Goal: Information Seeking & Learning: Learn about a topic

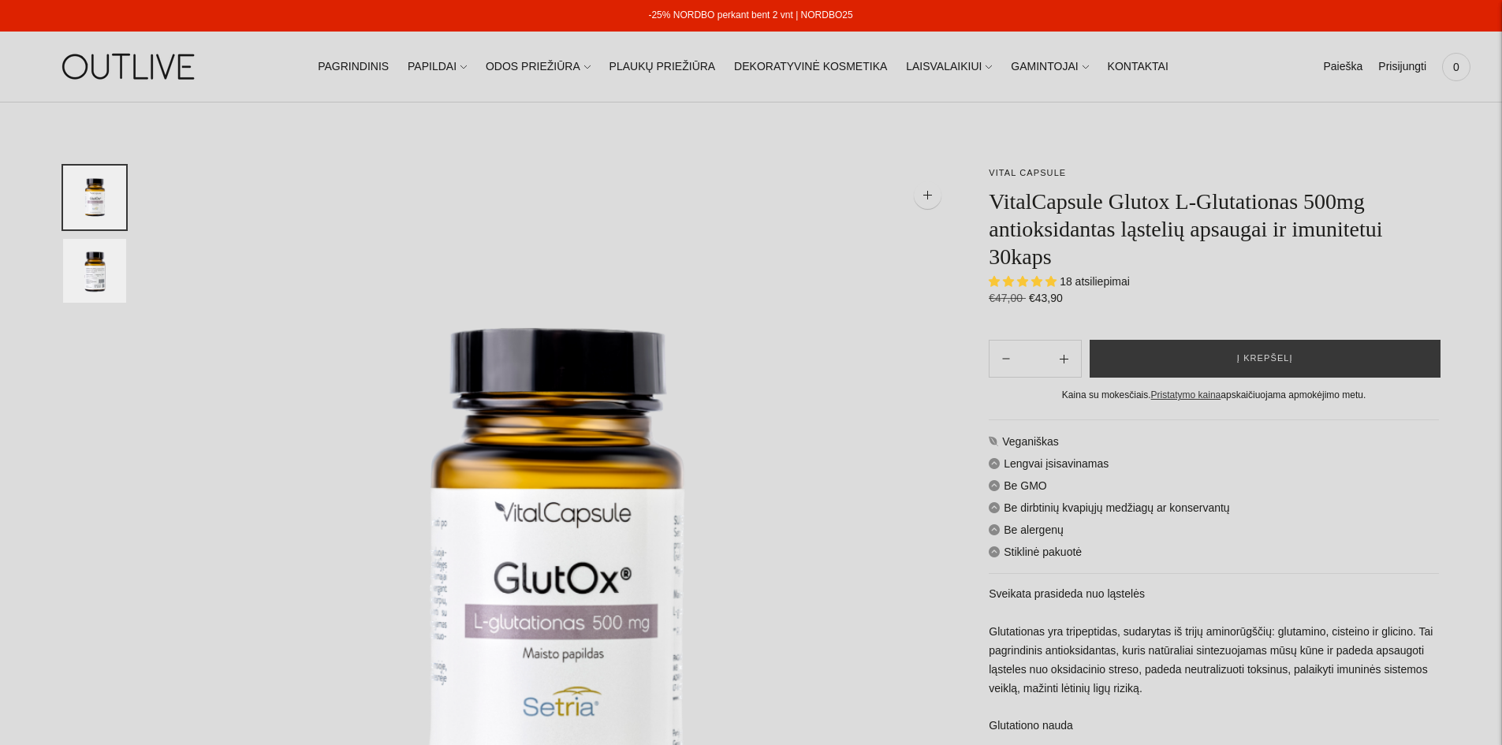
select select "**********"
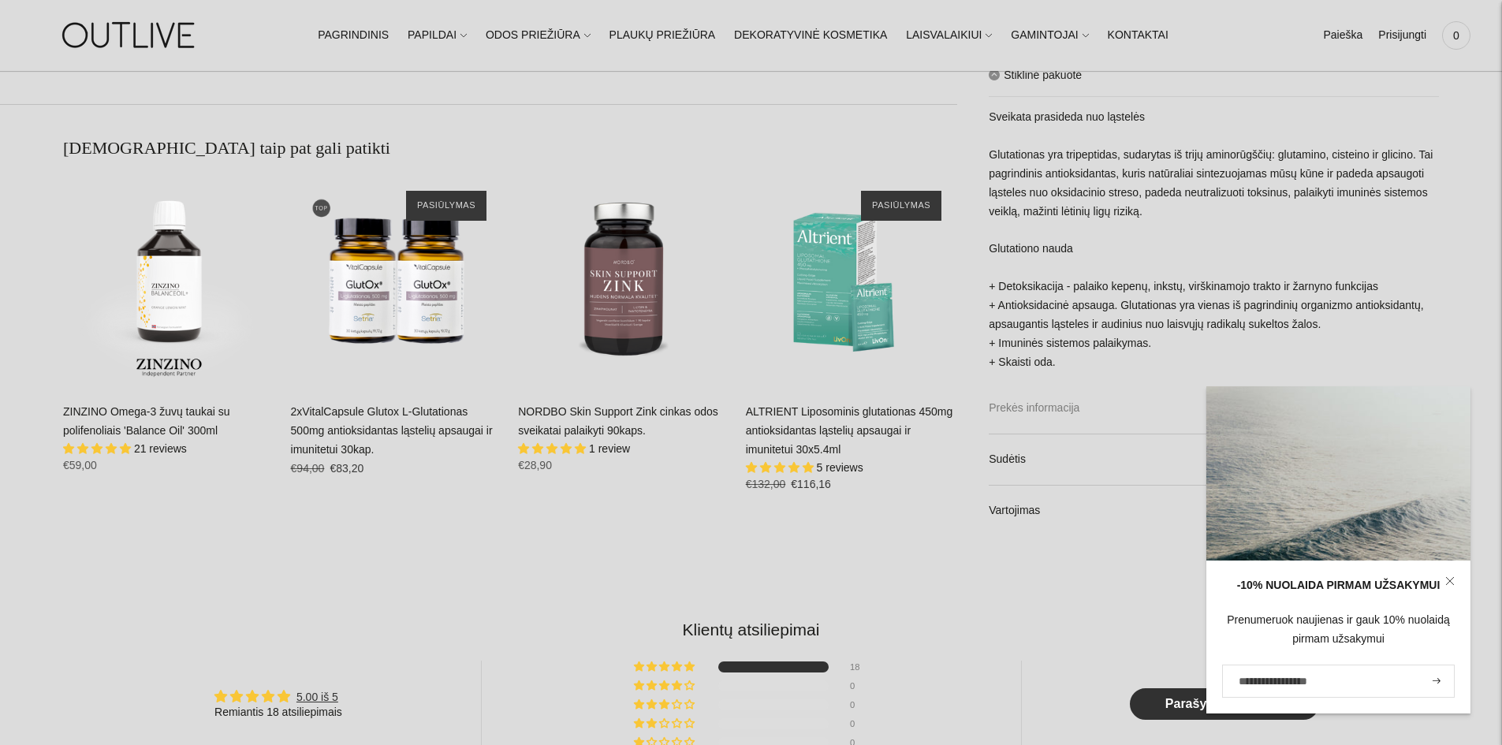
scroll to position [1340, 0]
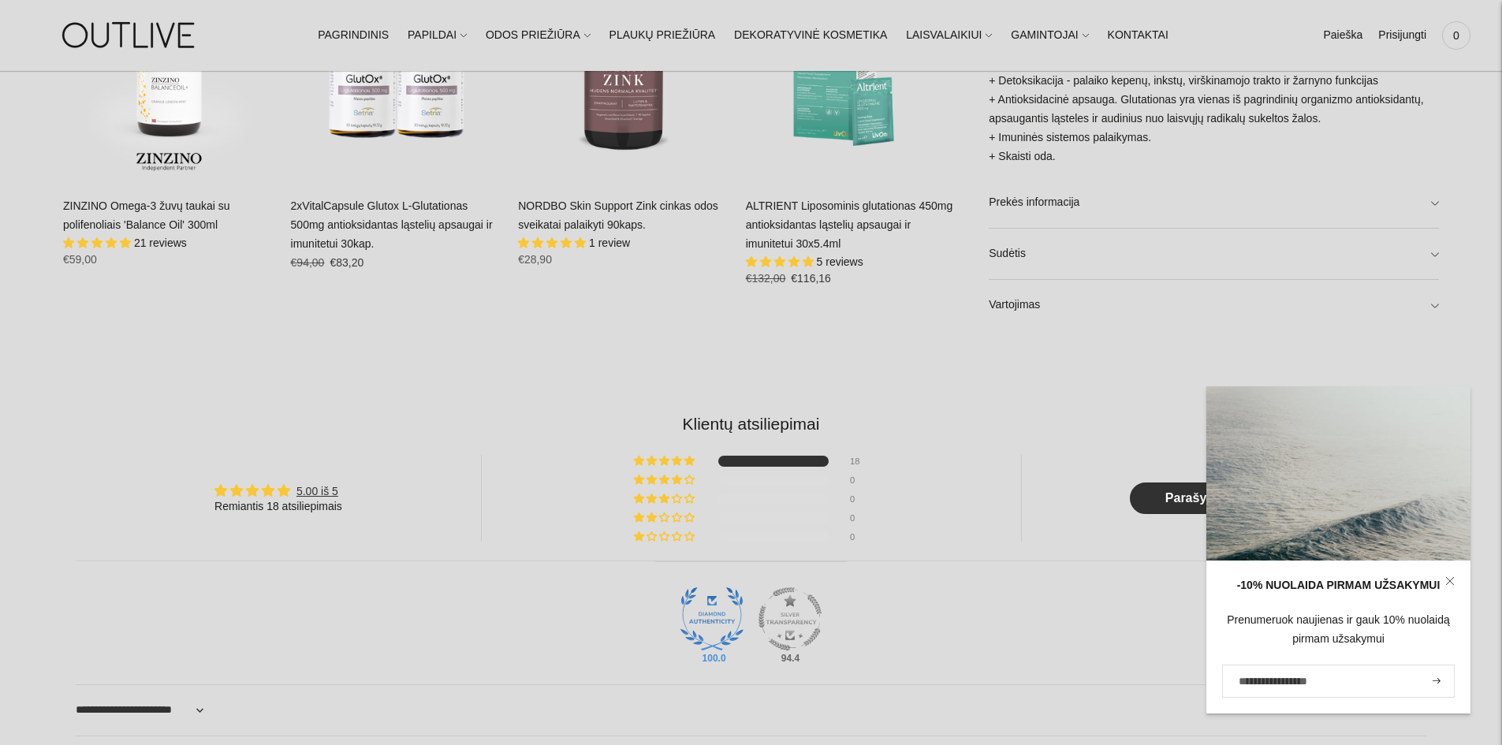
click at [1473, 582] on div "VITAL CAPSULE VitalCapsule Glutox L-Glutationas 500mg antioksidantas ląstelių a…" at bounding box center [751, 329] width 1502 height 3009
click at [1435, 303] on link "Vartojimas" at bounding box center [1214, 305] width 450 height 50
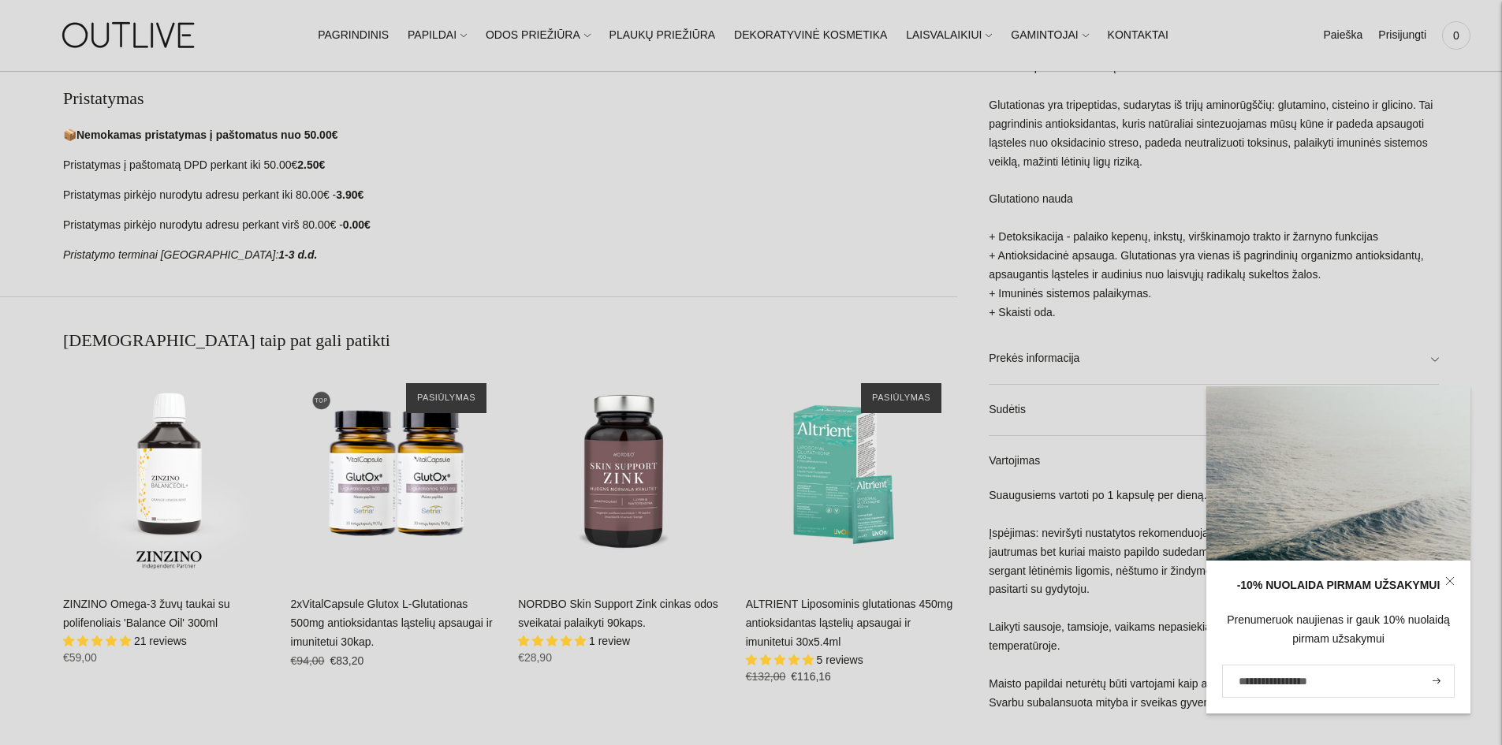
scroll to position [946, 0]
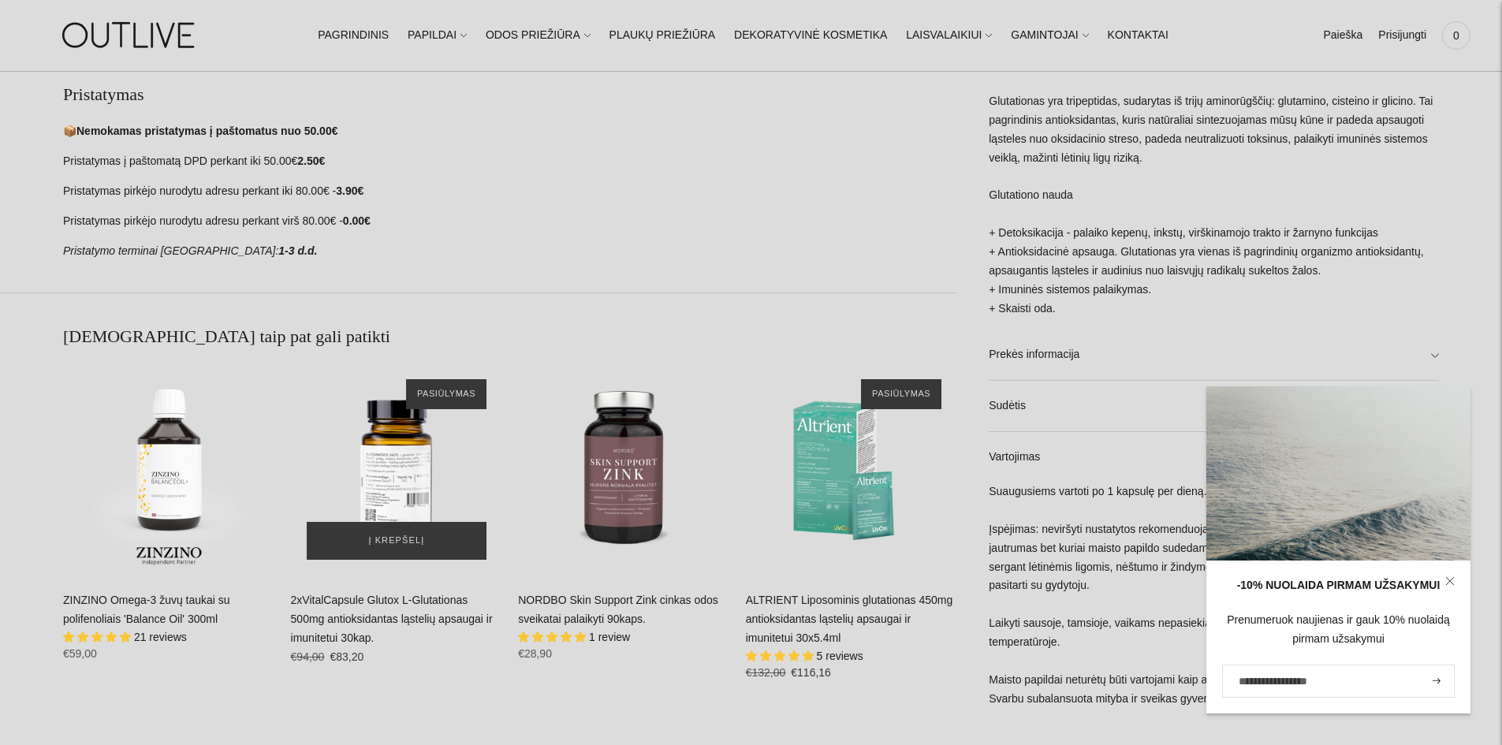
click at [403, 482] on div "2xVitalCapsule Glutox L-Glutationas 500mg antioksidantas ląstelių apsaugai ir i…" at bounding box center [397, 469] width 212 height 212
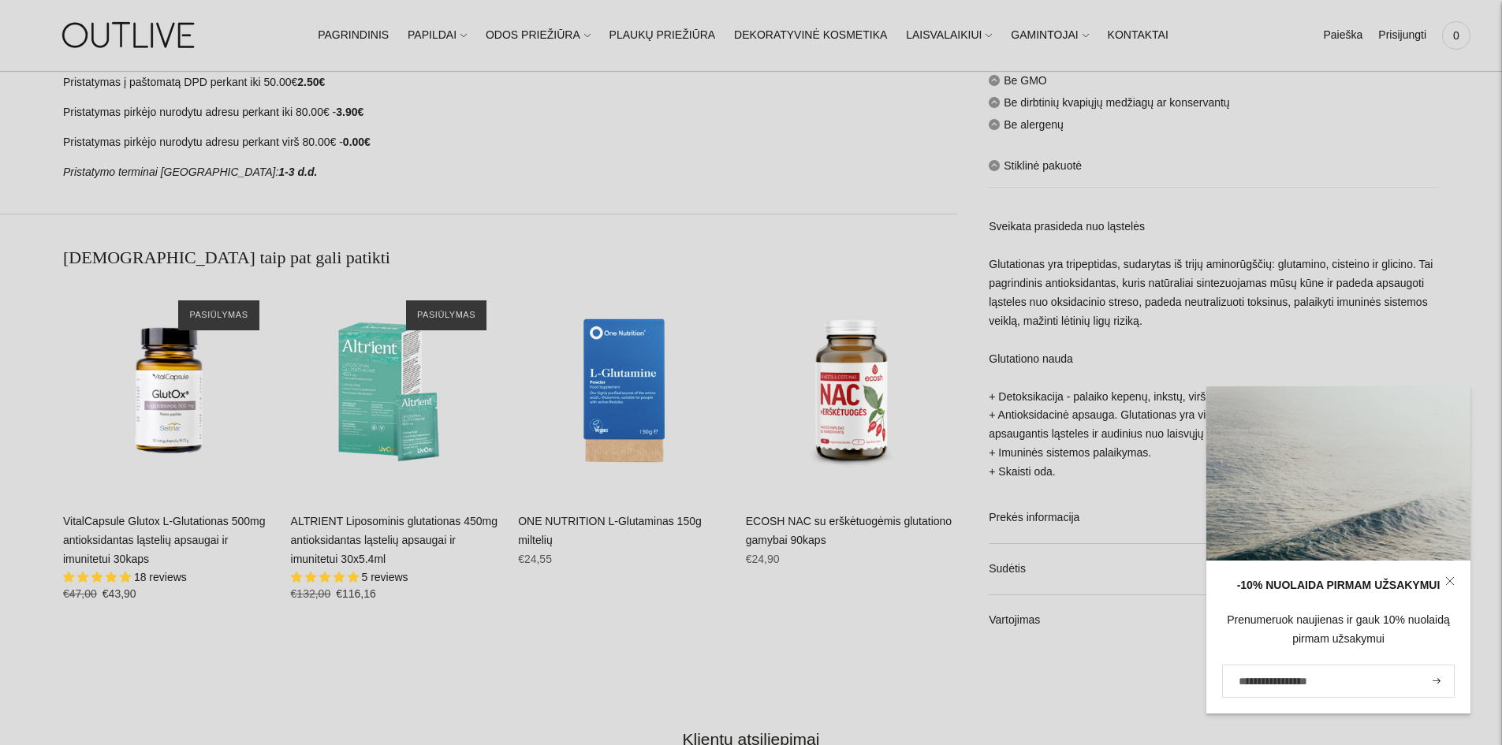
scroll to position [867, 0]
